Goal: Obtain resource: Obtain resource

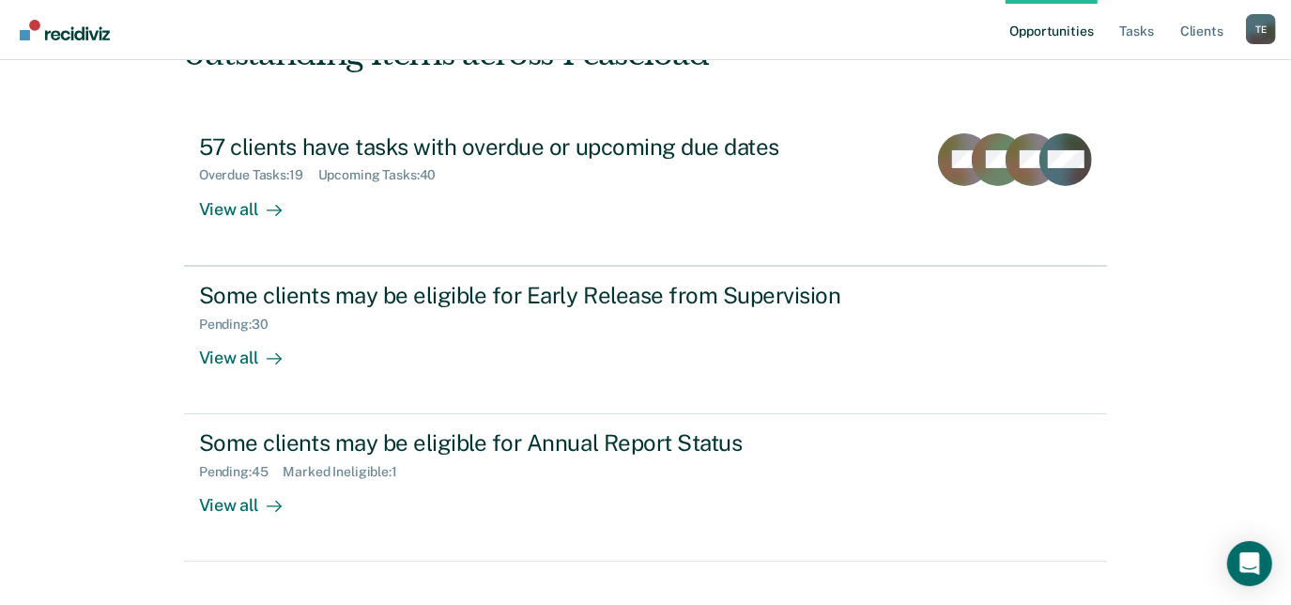
scroll to position [180, 0]
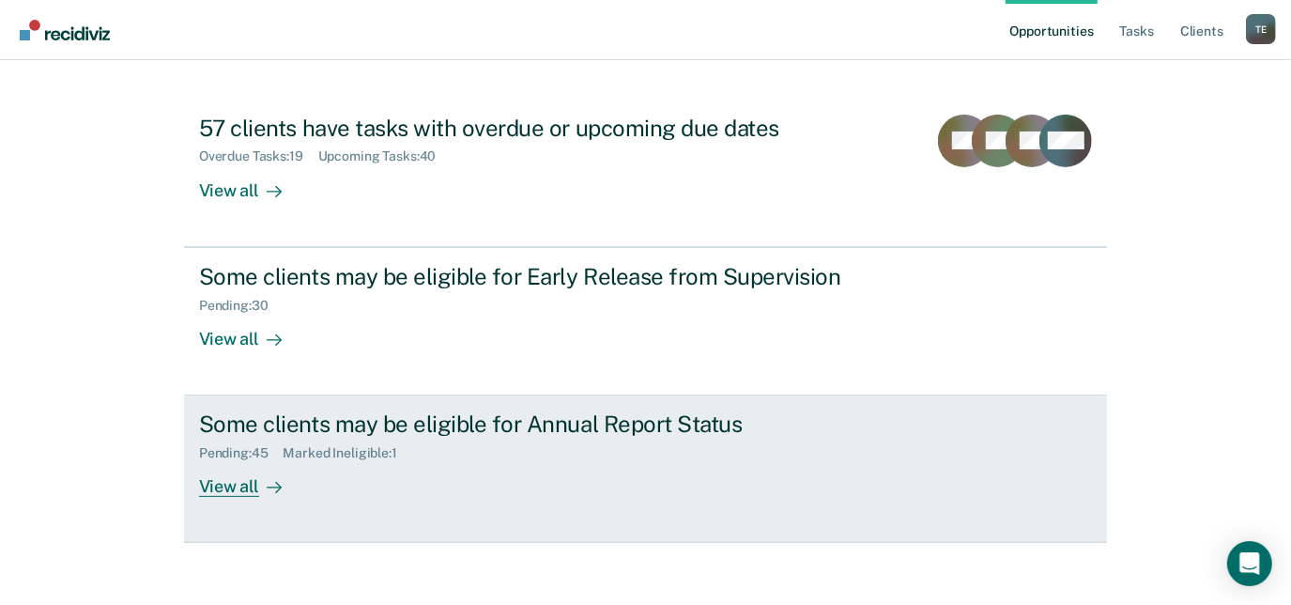
click at [205, 481] on div "View all" at bounding box center [251, 479] width 105 height 37
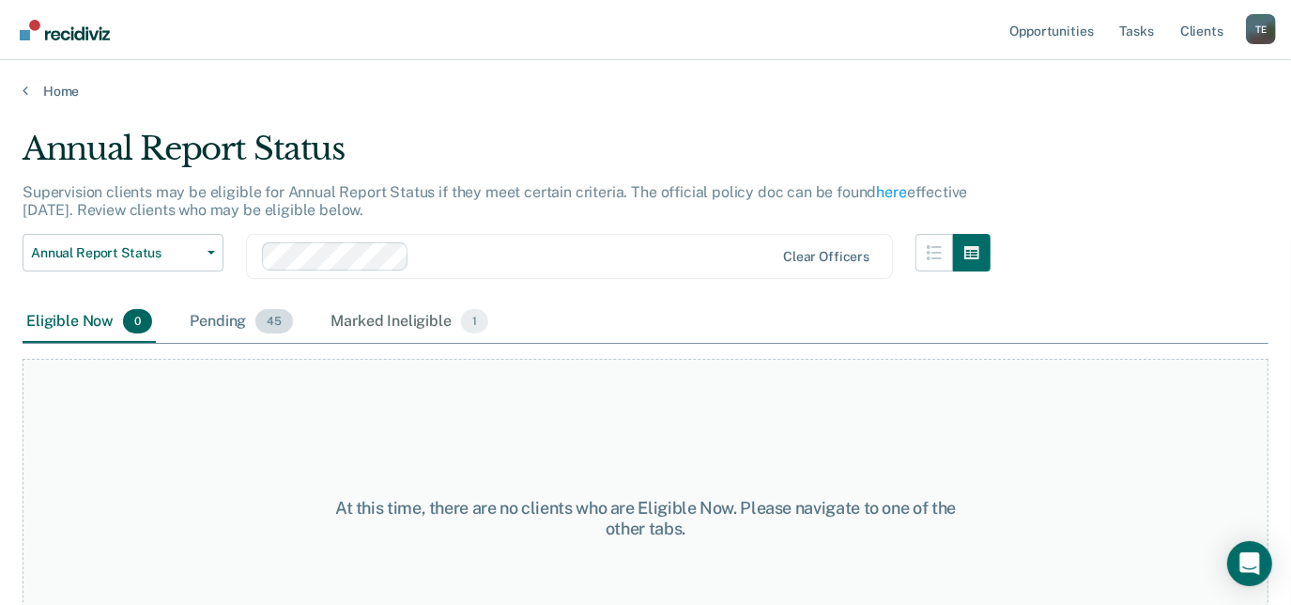
click at [260, 315] on span "45" at bounding box center [274, 321] width 38 height 24
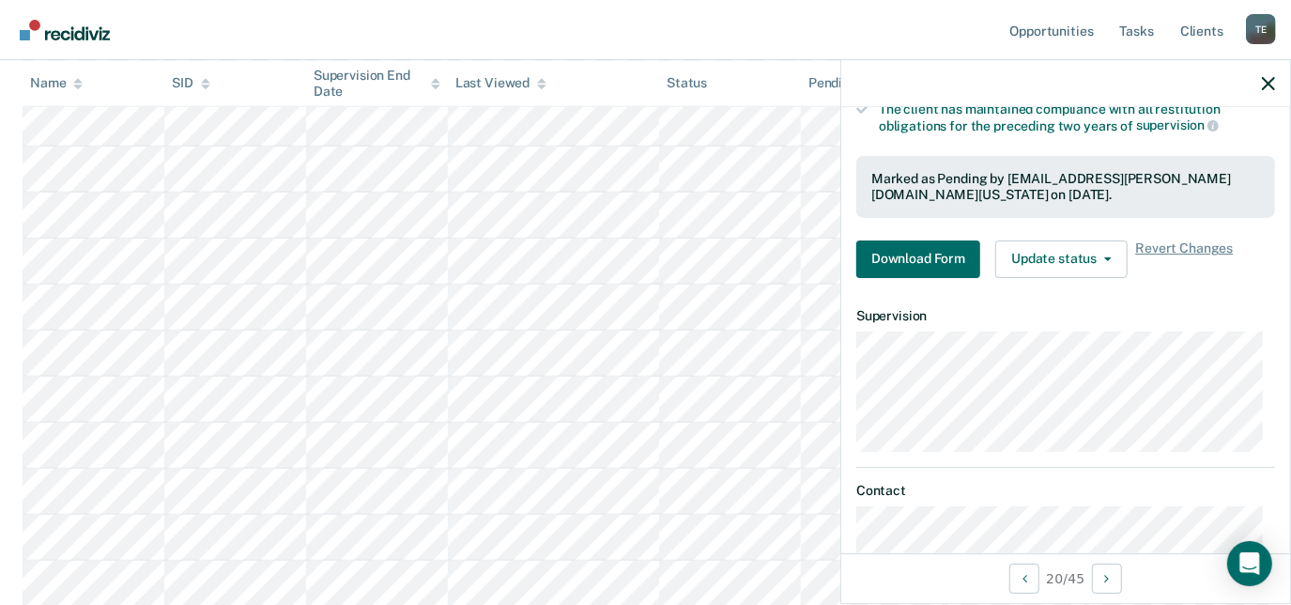
scroll to position [390, 0]
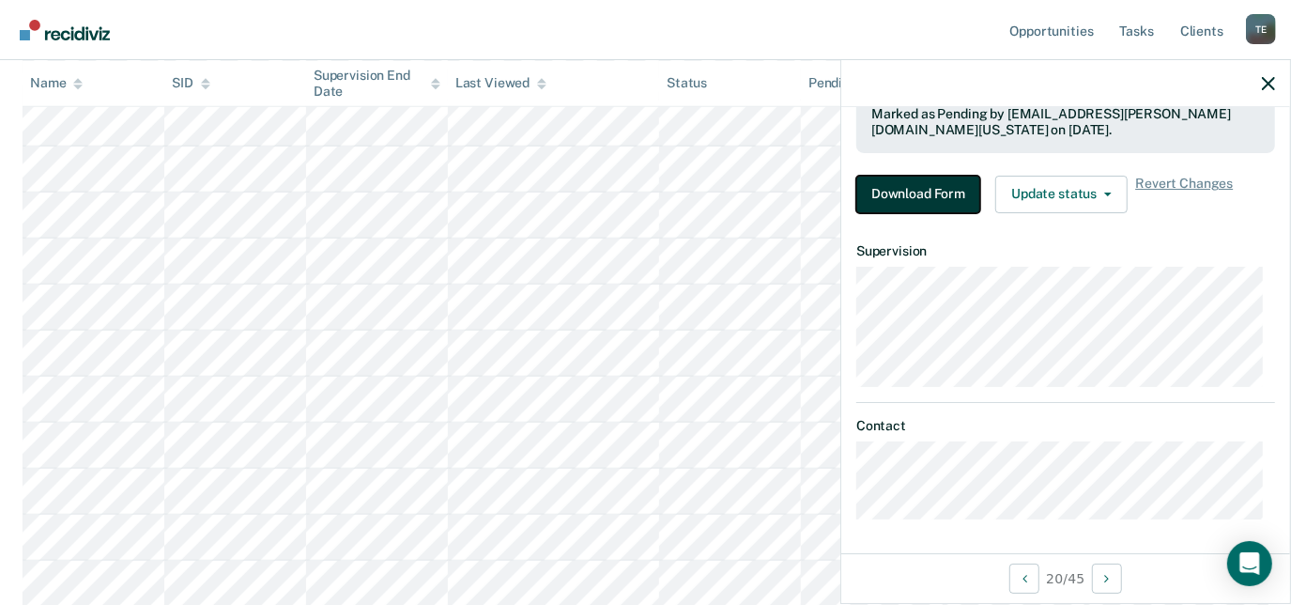
click at [933, 199] on button "Download Form" at bounding box center [918, 195] width 124 height 38
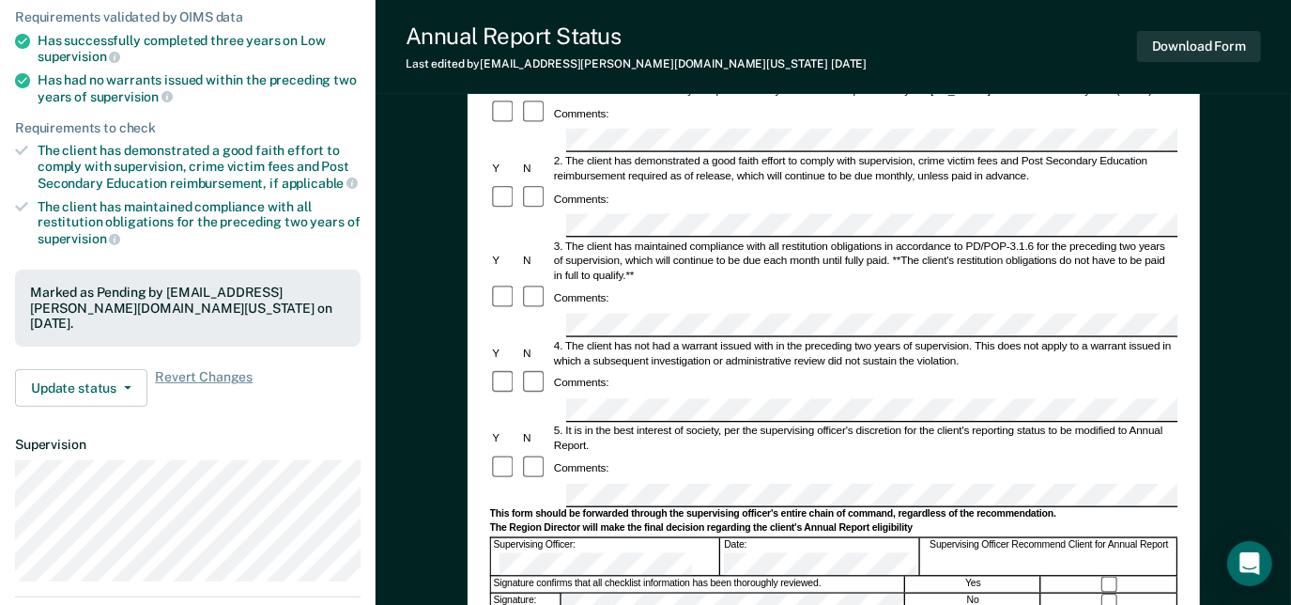
scroll to position [238, 0]
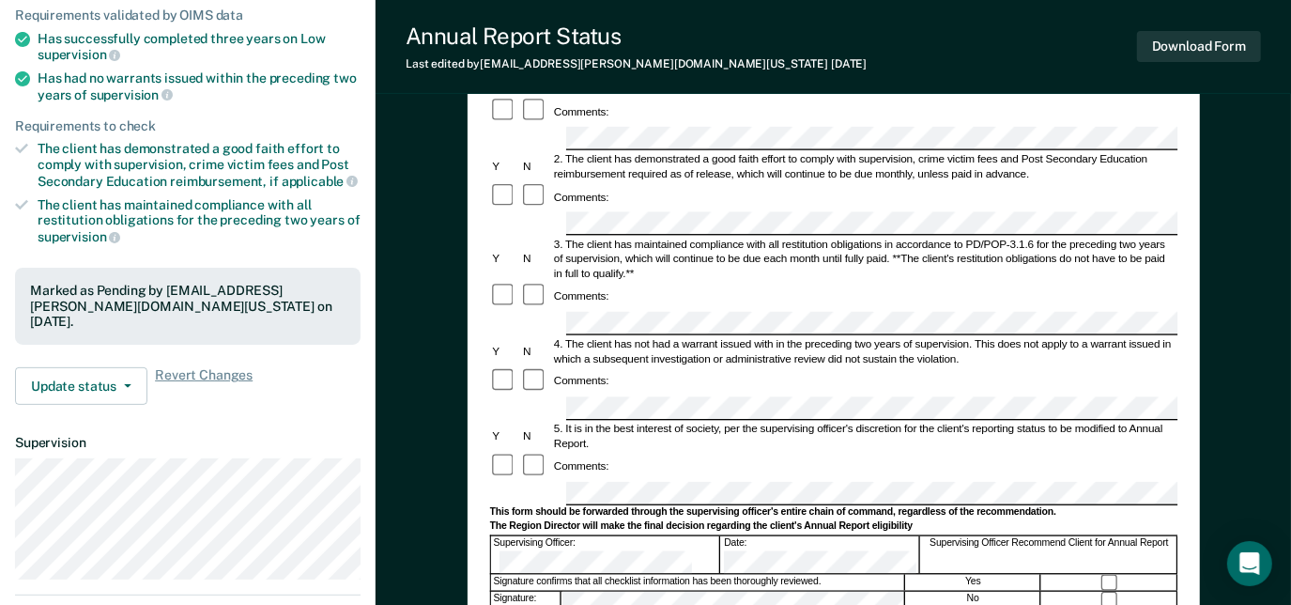
click at [520, 409] on form "Annual Reporting Checklist, Recommendation, and Determination Form Clients who …" at bounding box center [833, 480] width 688 height 1078
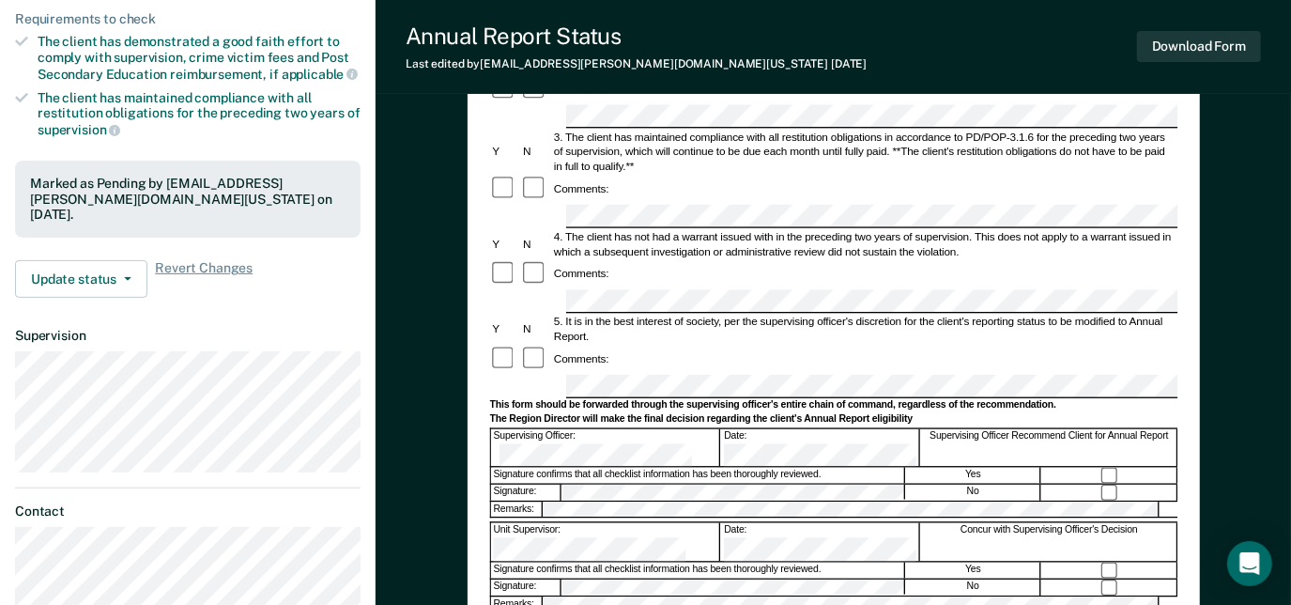
scroll to position [365, 0]
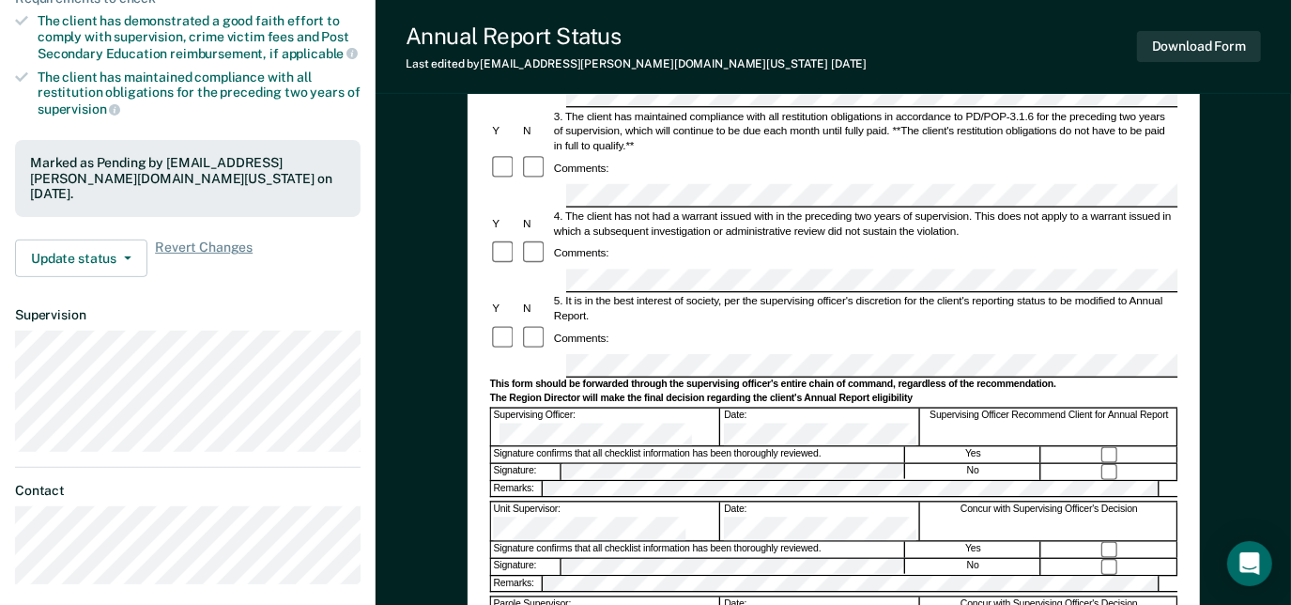
click at [660, 502] on div "Unit Supervisor:" at bounding box center [604, 521] width 229 height 38
click at [524, 502] on div "Unit Supervisor:" at bounding box center [604, 521] width 229 height 38
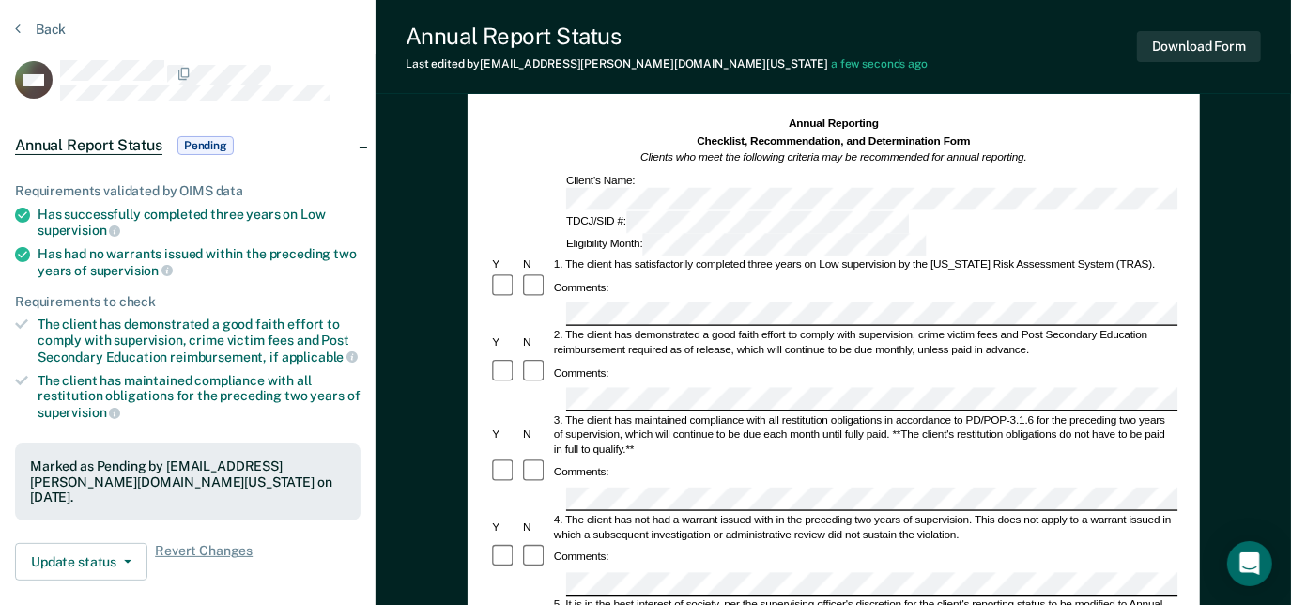
scroll to position [0, 0]
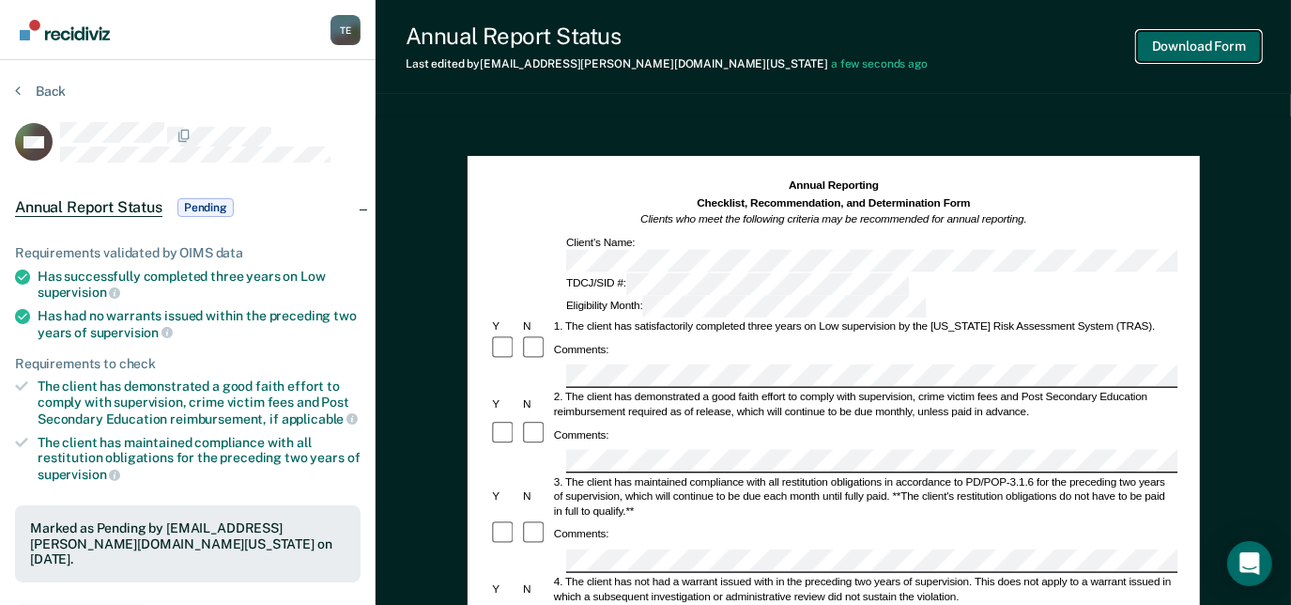
click at [1222, 50] on button "Download Form" at bounding box center [1199, 46] width 124 height 31
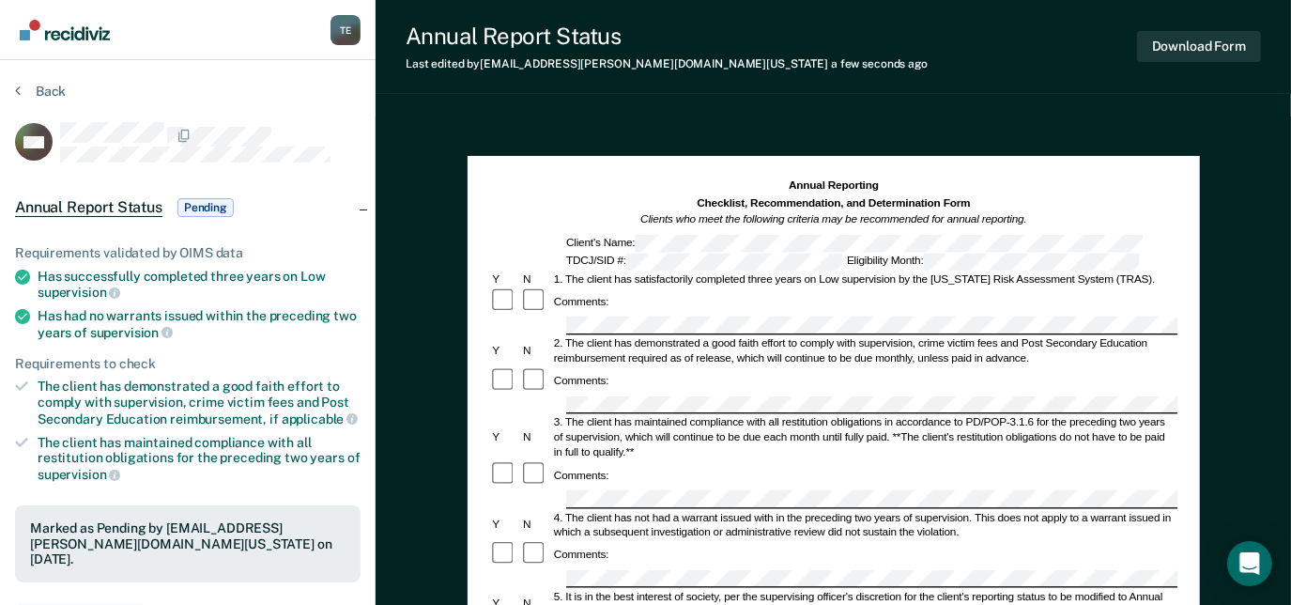
click at [1086, 199] on div "Annual Reporting Checklist, Recommendation, and Determination Form Clients who …" at bounding box center [833, 203] width 688 height 50
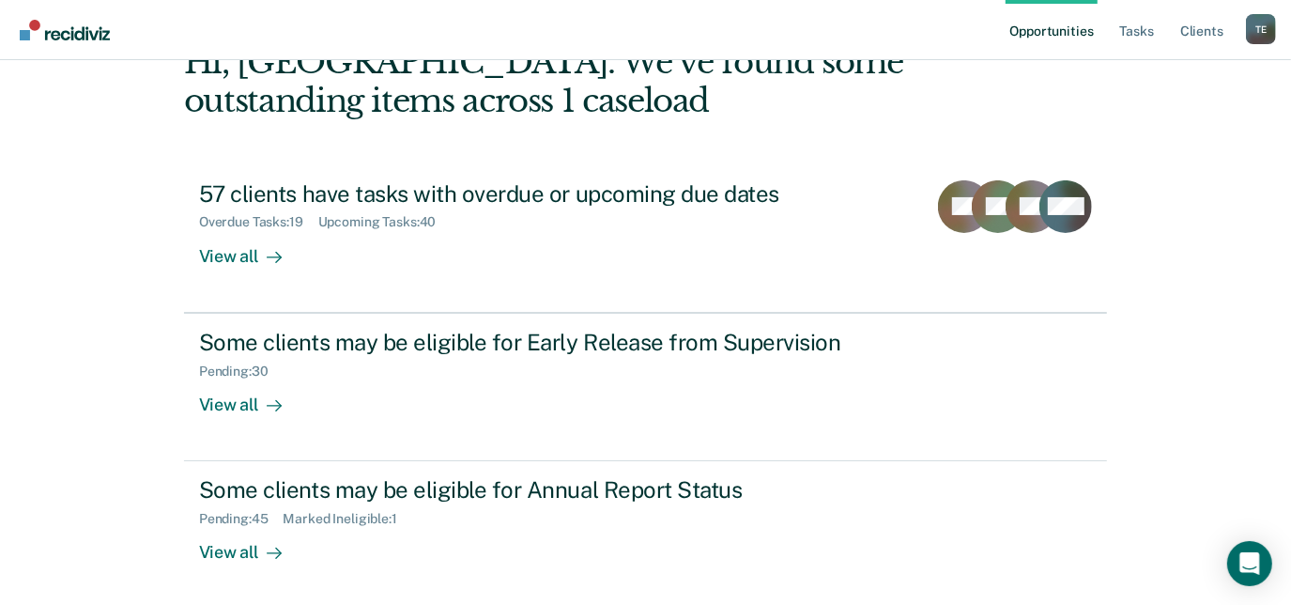
scroll to position [122, 0]
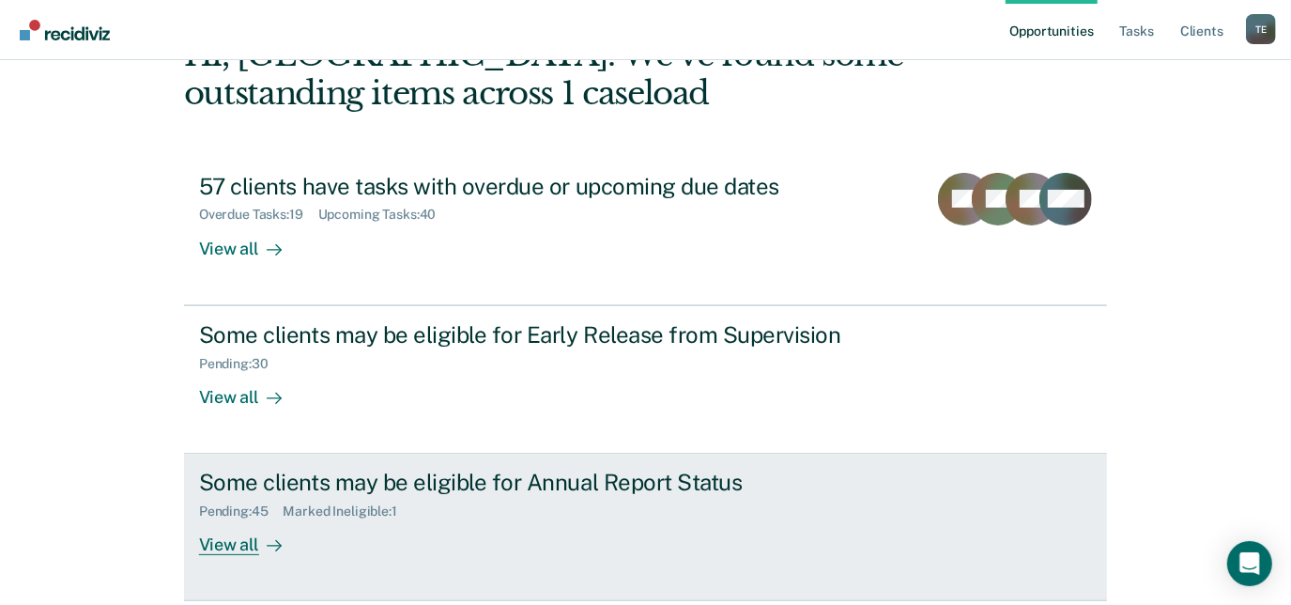
click at [523, 473] on div "Some clients may be eligible for Annual Report Status" at bounding box center [528, 482] width 659 height 27
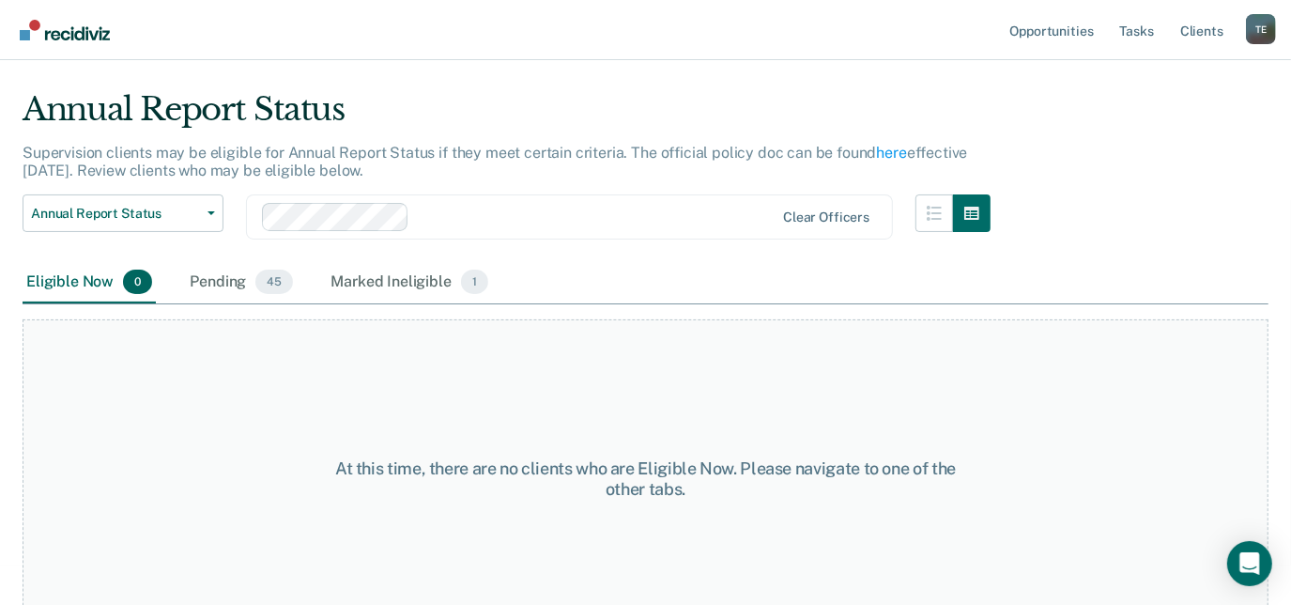
scroll to position [54, 0]
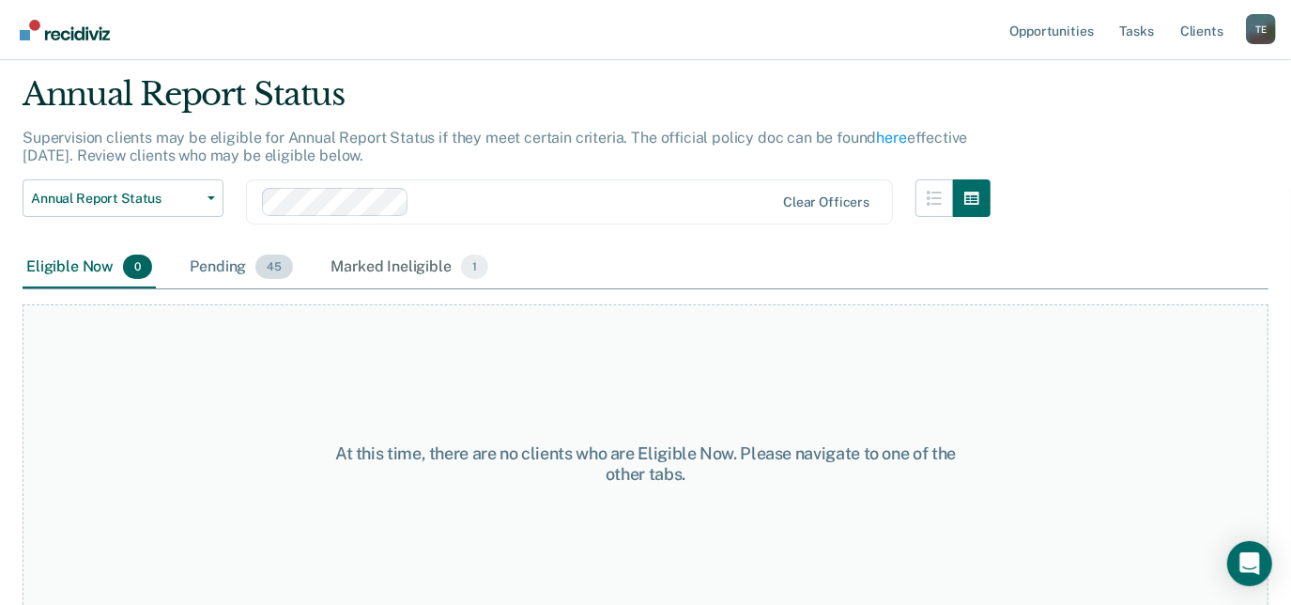
click at [229, 265] on div "Pending 45" at bounding box center [241, 267] width 111 height 41
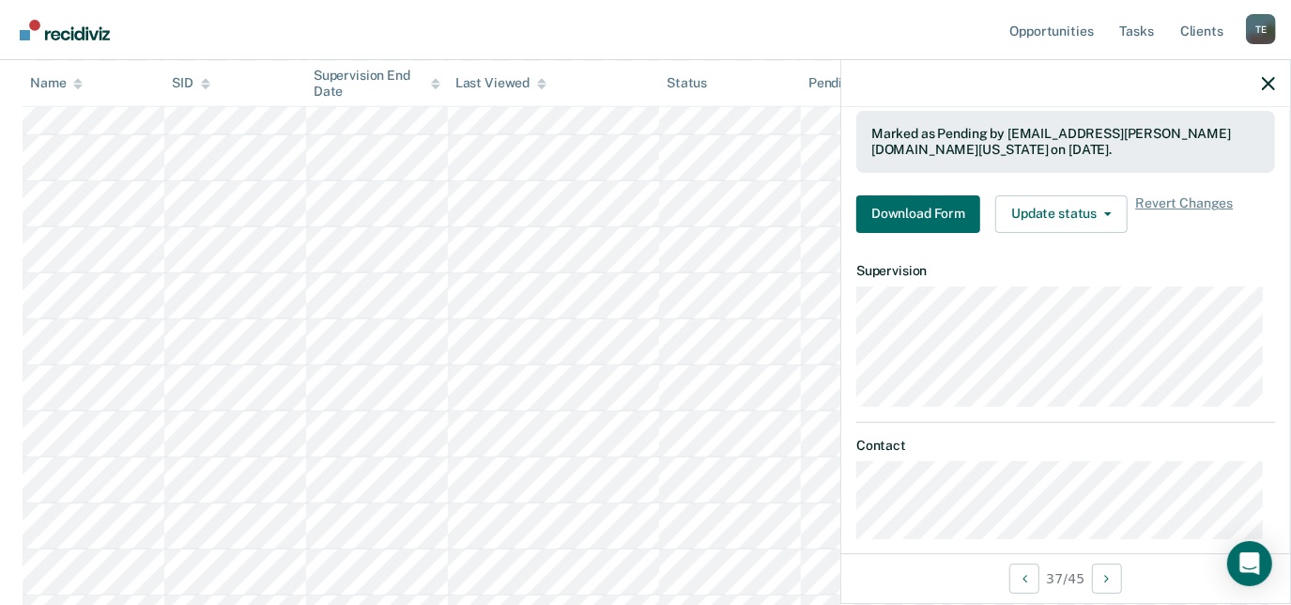
scroll to position [377, 0]
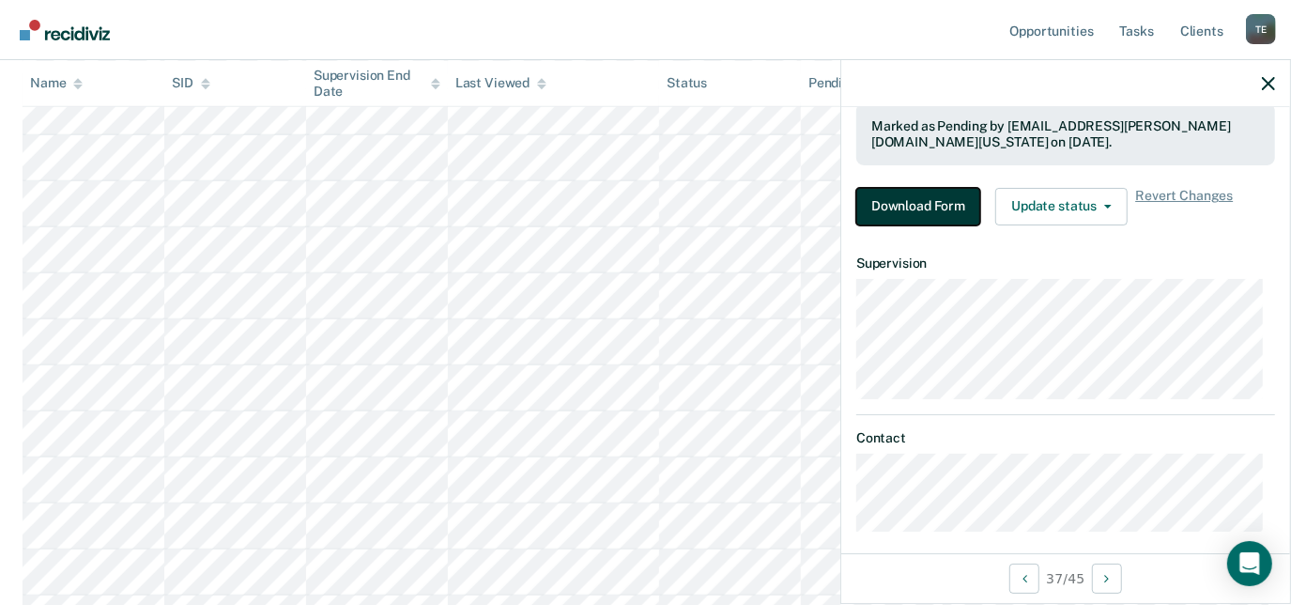
click at [907, 196] on button "Download Form" at bounding box center [918, 207] width 124 height 38
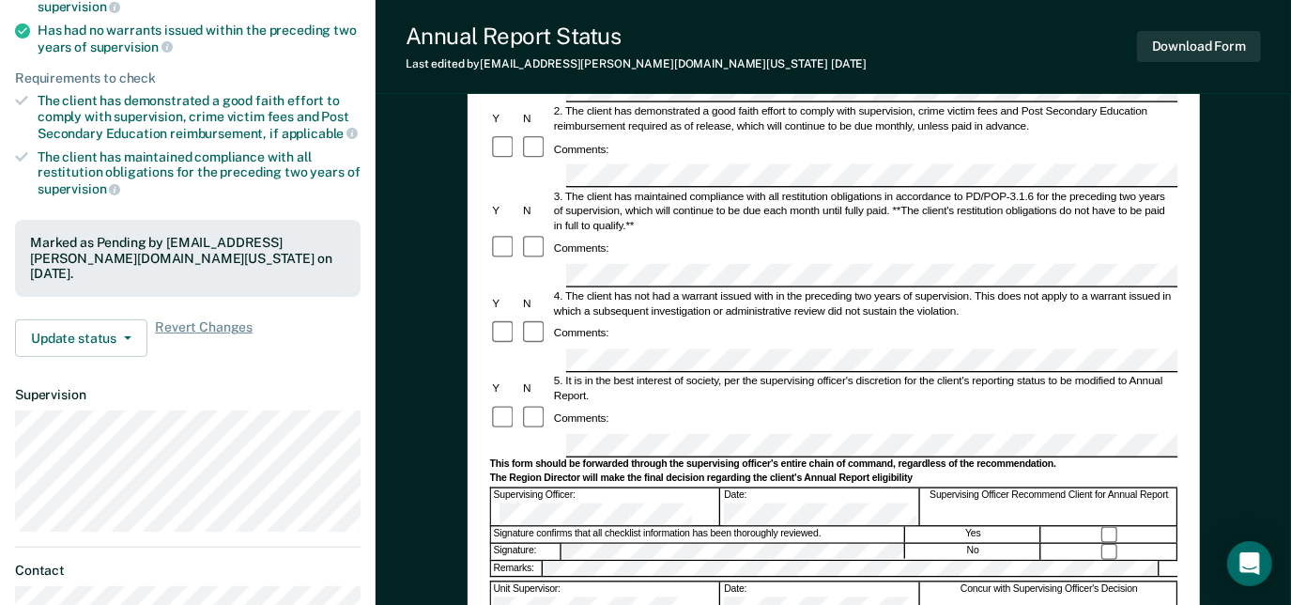
scroll to position [296, 0]
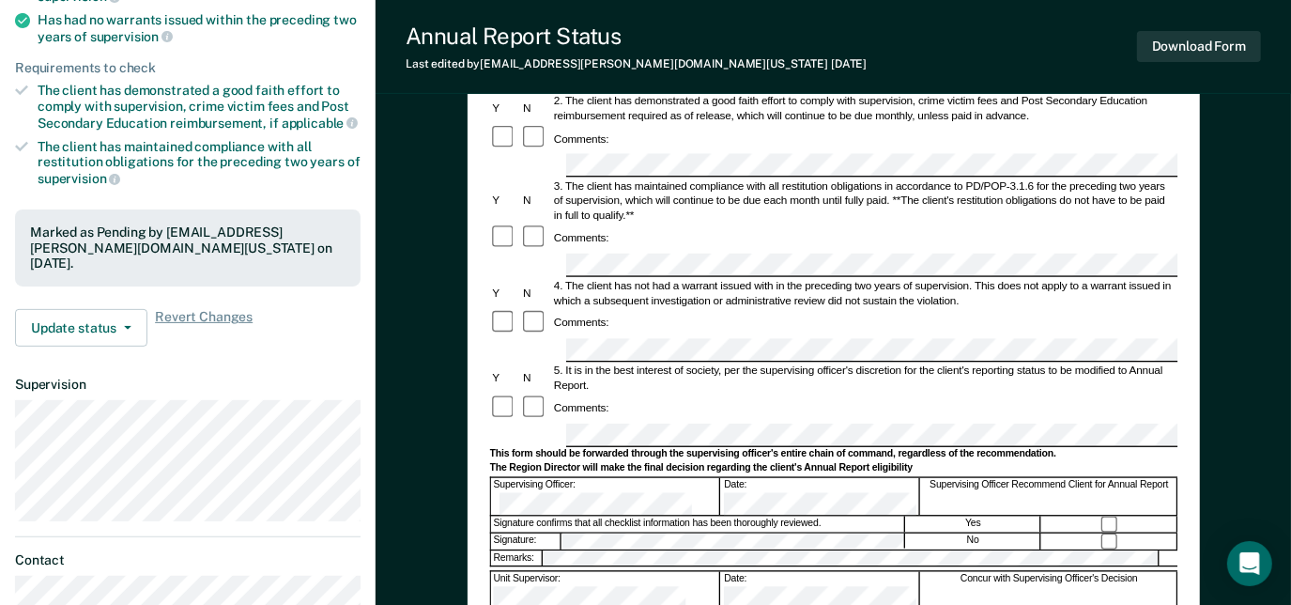
click at [474, 346] on div "Annual Reporting Checklist, Recommendation, and Determination Form Clients who …" at bounding box center [834, 337] width 732 height 954
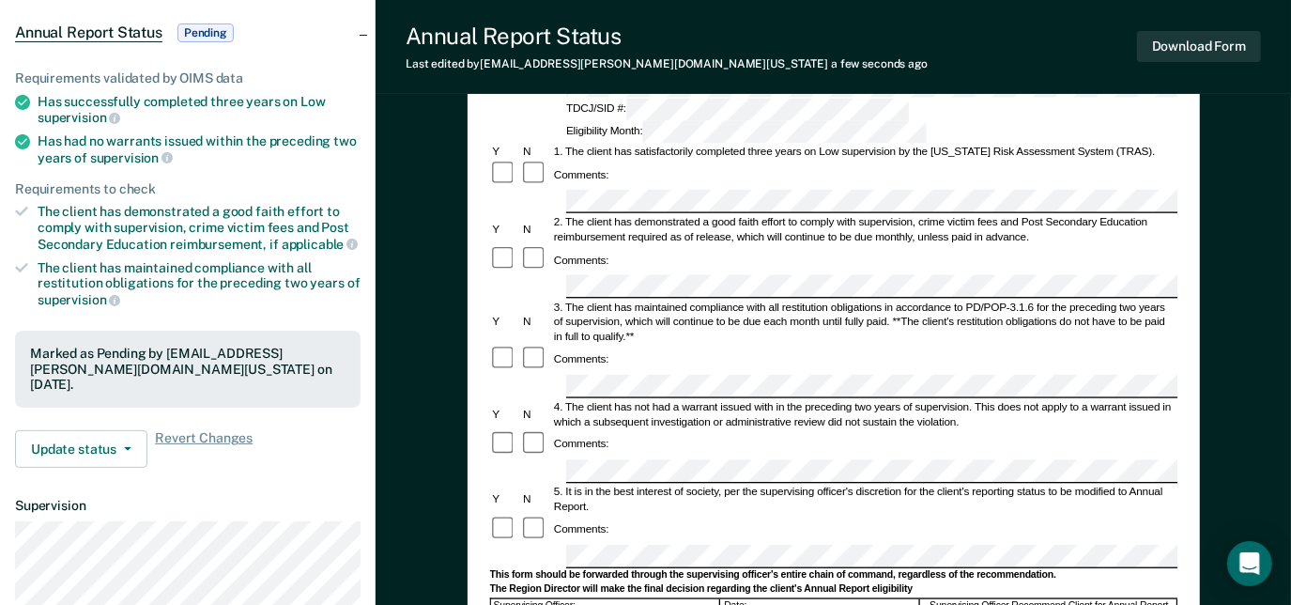
scroll to position [0, 0]
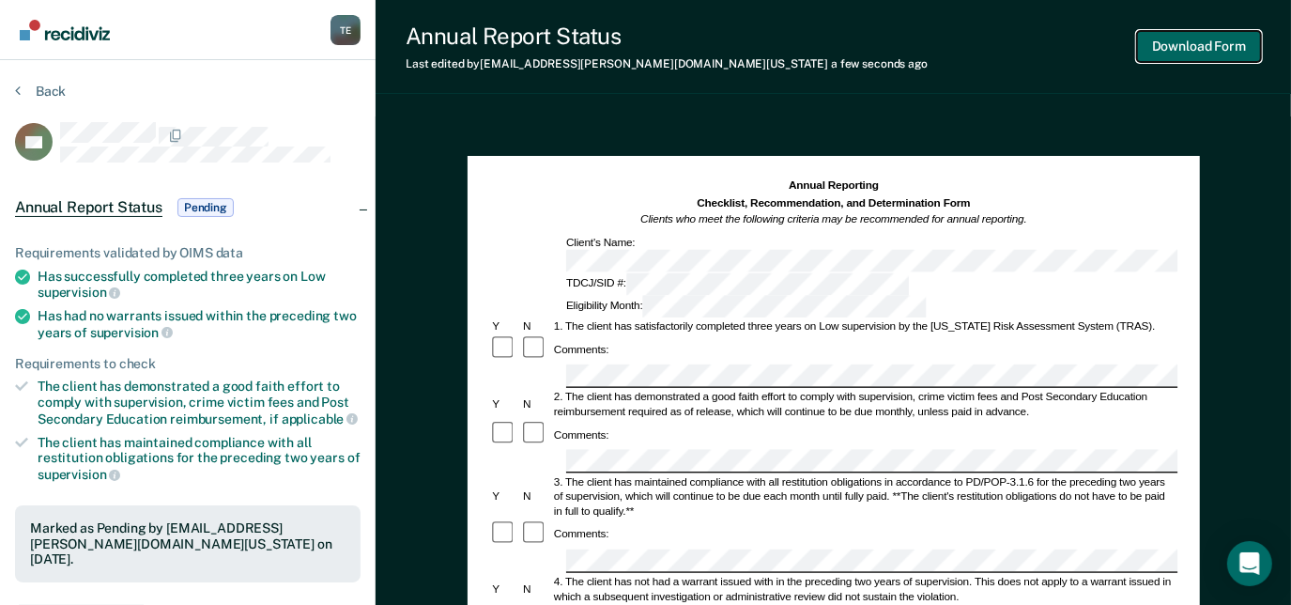
click at [1195, 53] on button "Download Form" at bounding box center [1199, 46] width 124 height 31
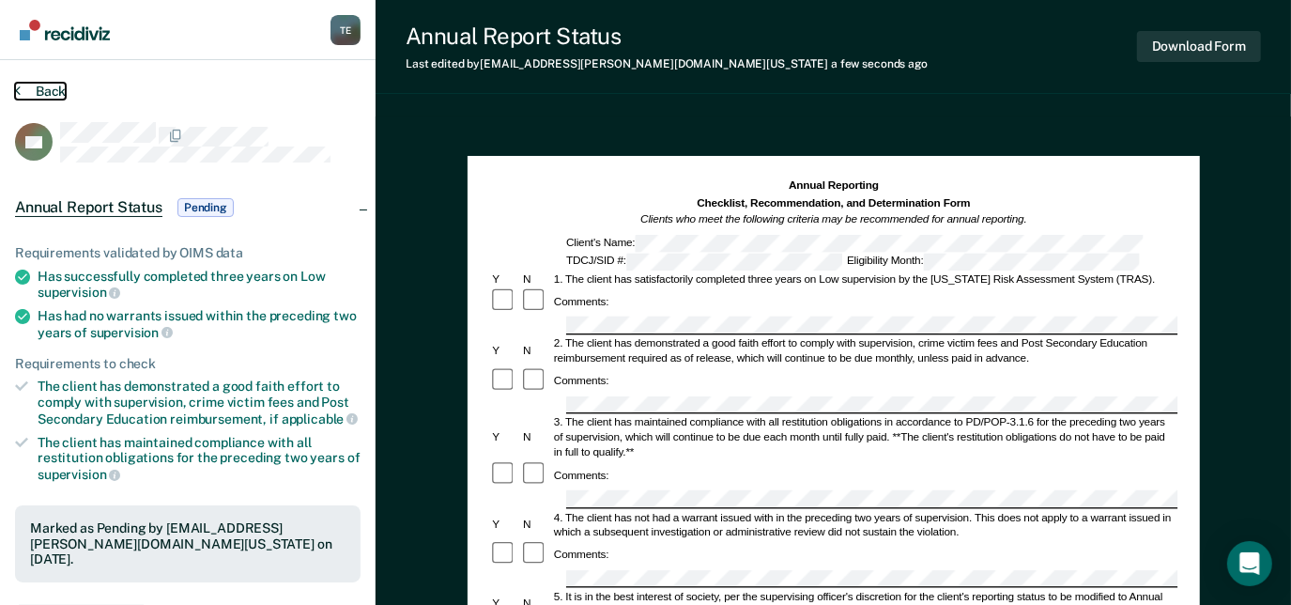
click at [23, 99] on button "Back" at bounding box center [40, 91] width 51 height 17
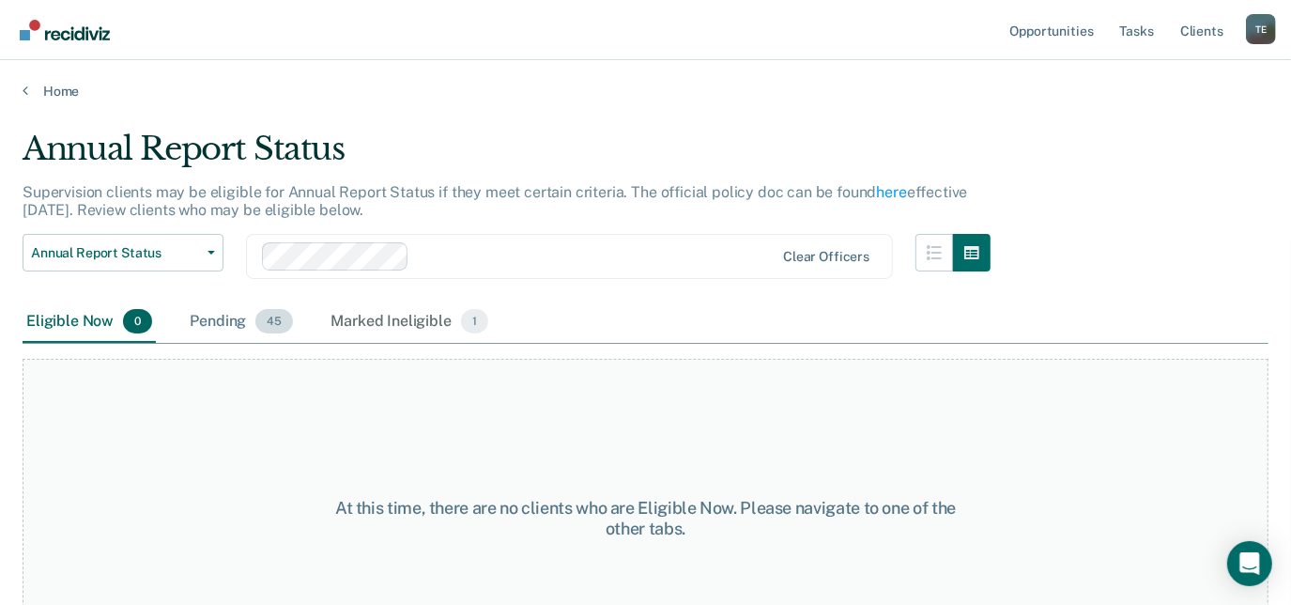
click at [263, 310] on span "45" at bounding box center [274, 321] width 38 height 24
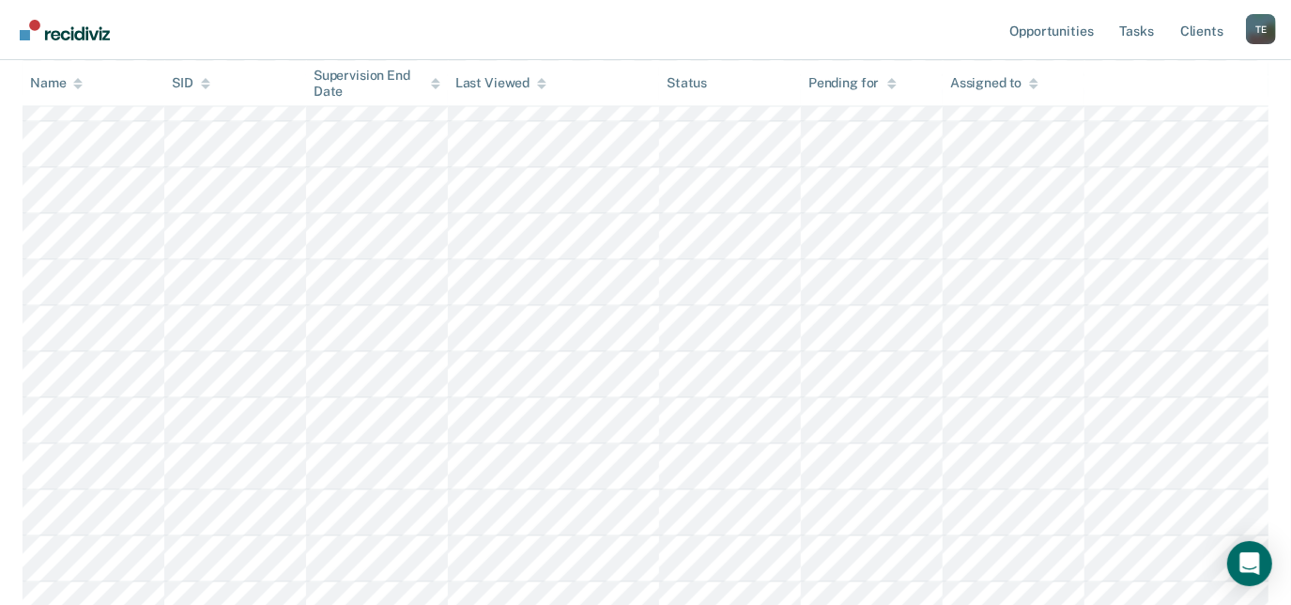
scroll to position [1749, 0]
